Goal: Information Seeking & Learning: Check status

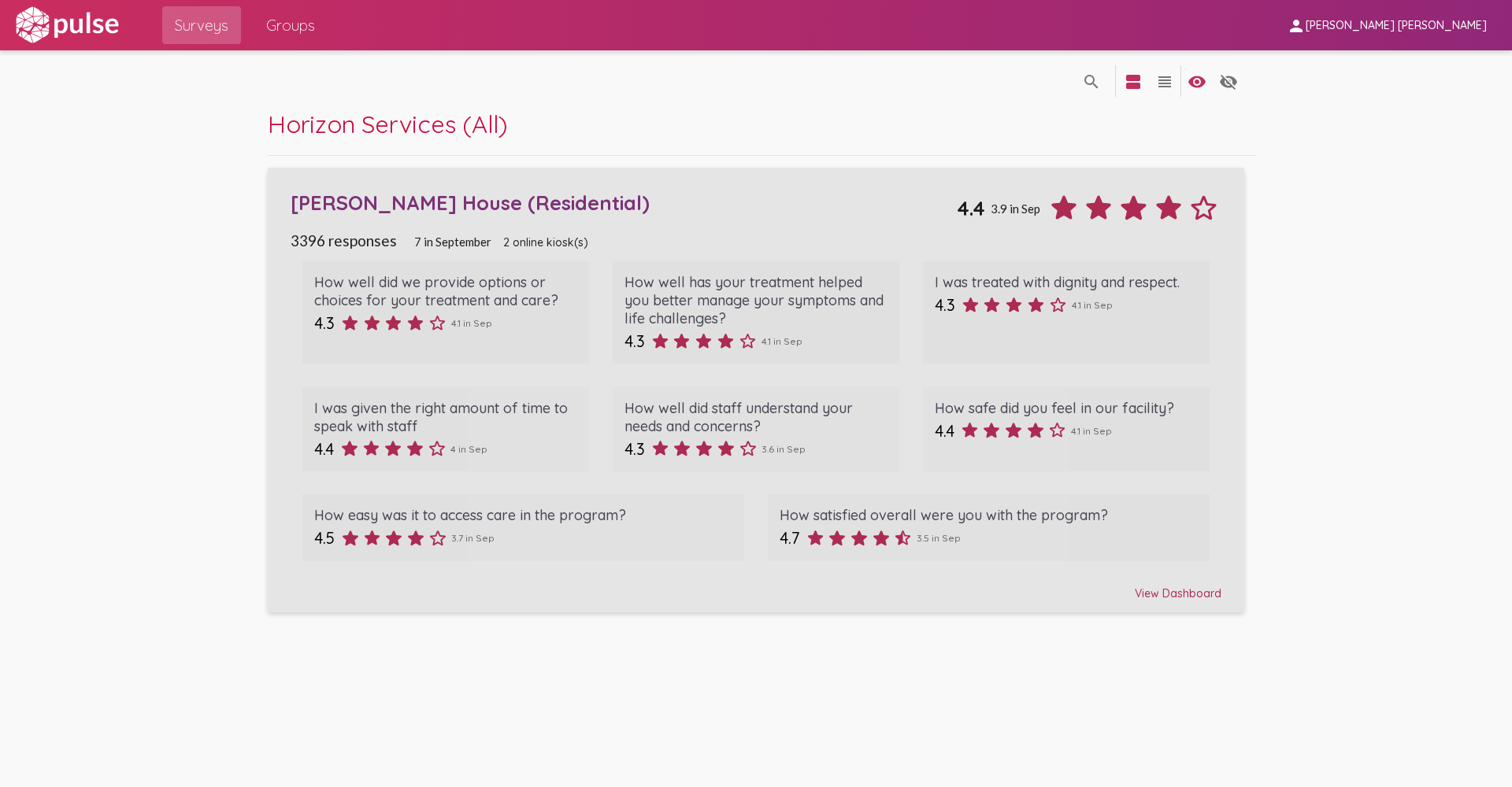
click at [1167, 591] on div "View Dashboard" at bounding box center [756, 586] width 931 height 28
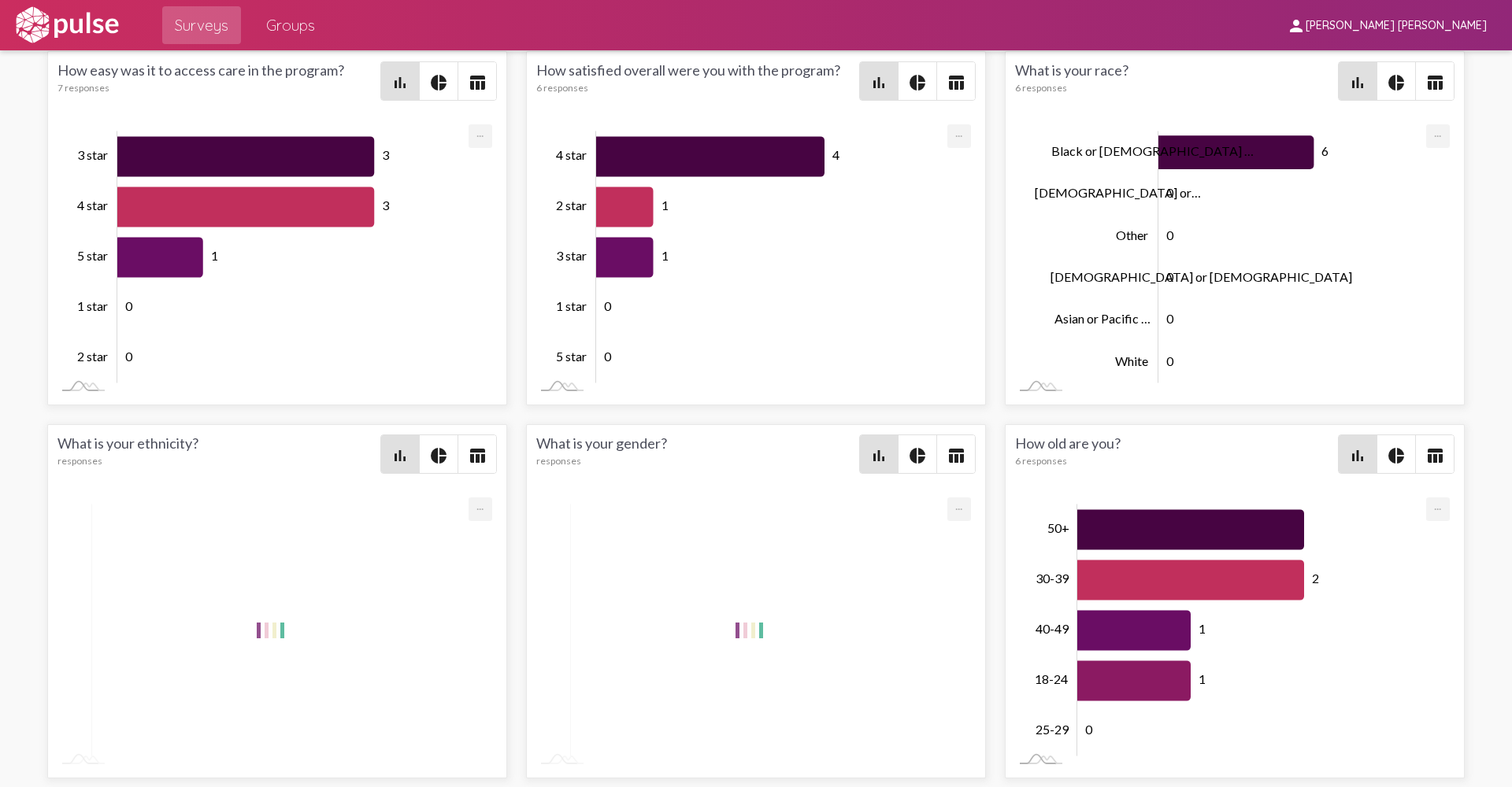
scroll to position [2848, 0]
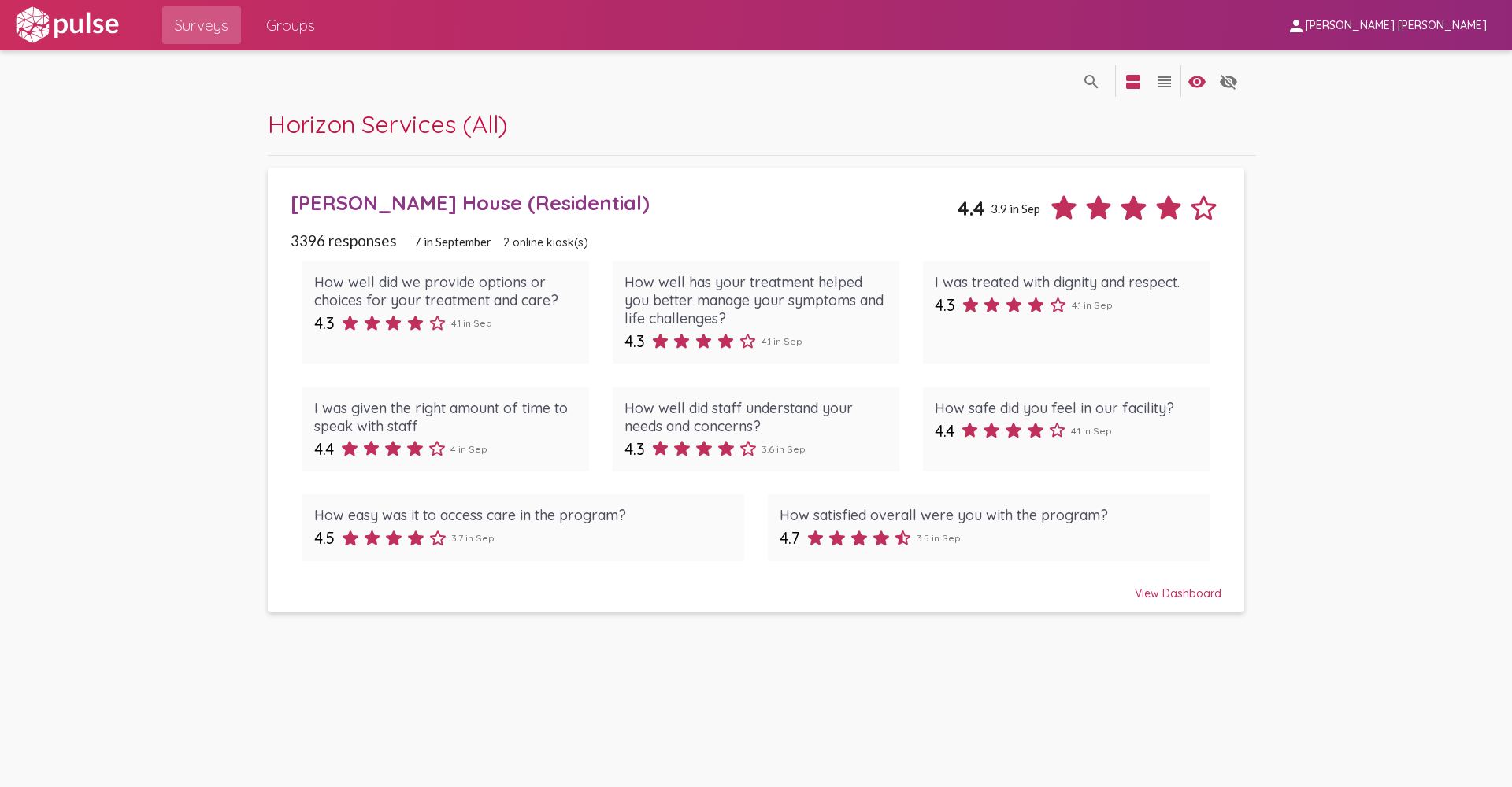
click at [1185, 593] on div "View Dashboard" at bounding box center [756, 586] width 931 height 28
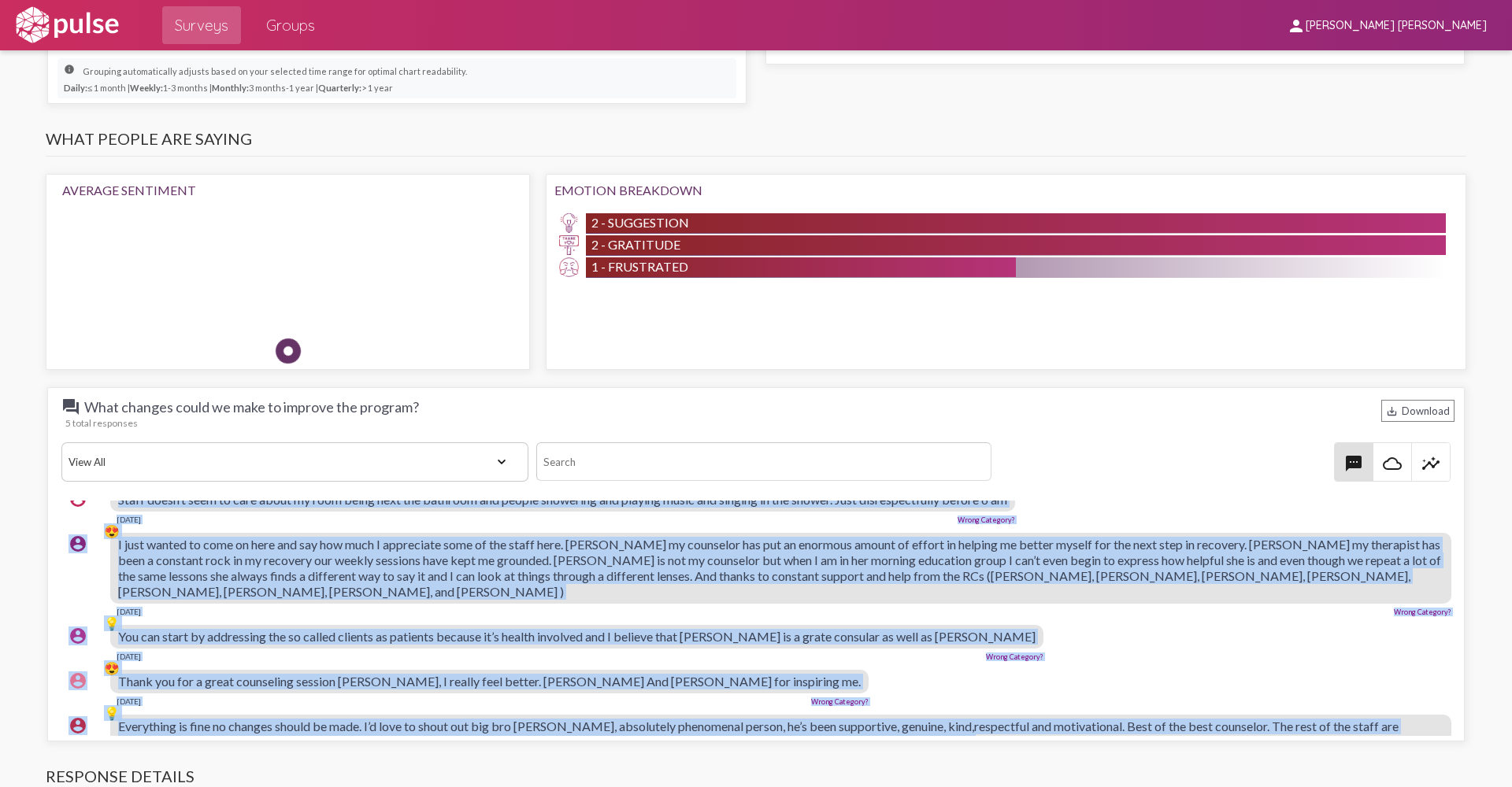
scroll to position [86, 0]
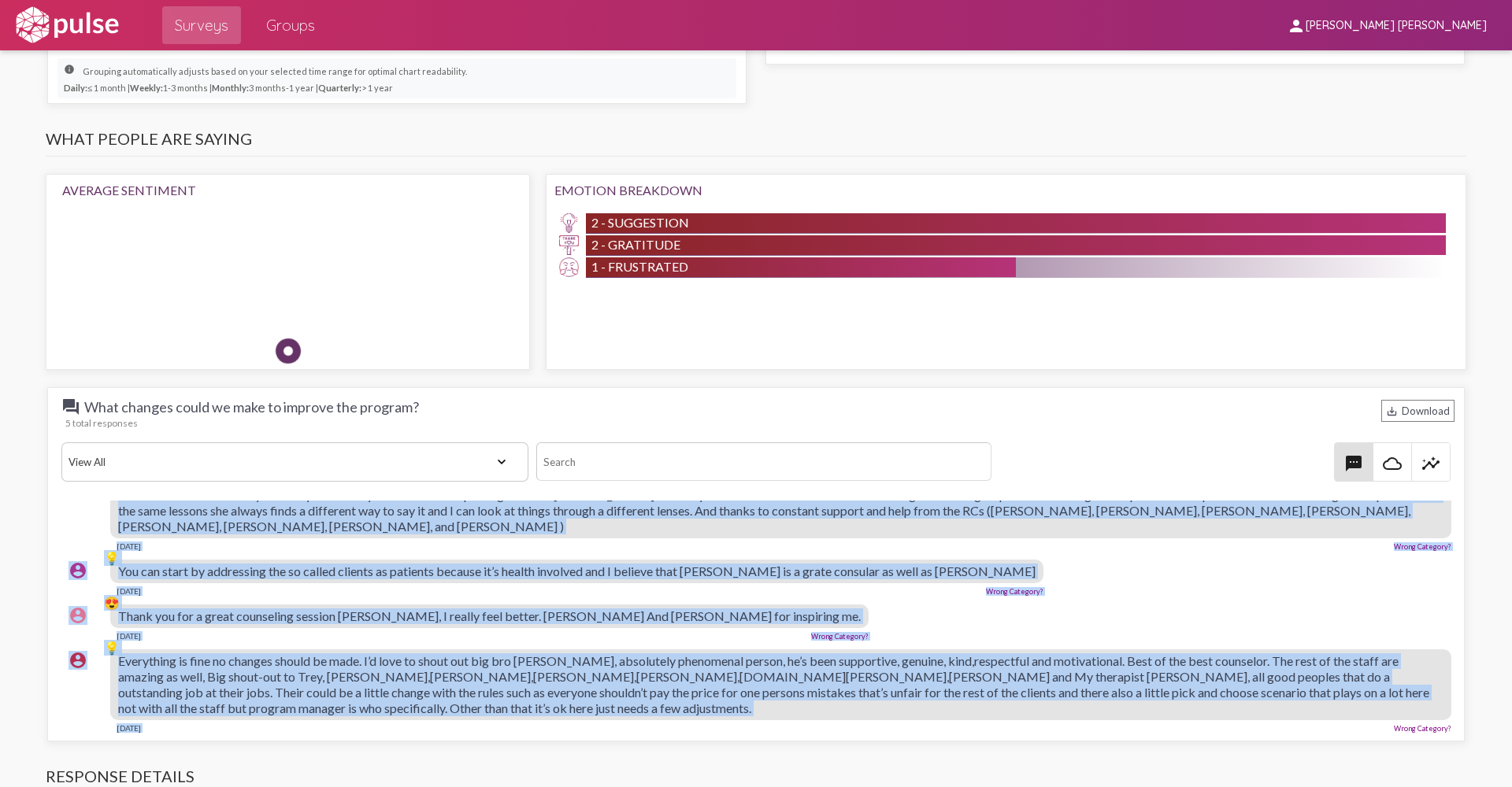
drag, startPoint x: 111, startPoint y: 514, endPoint x: 857, endPoint y: 738, distance: 778.9
click at [857, 738] on div "question_answer What changes could we make to improve the program? save_alt Dow…" at bounding box center [756, 564] width 1417 height 354
copy pulse-text-response-list "😖 Lorem ipsum’d sita co adip elits do eius tempo inci utl etdolore mag aliqua e…"
